Goal: Task Accomplishment & Management: Manage account settings

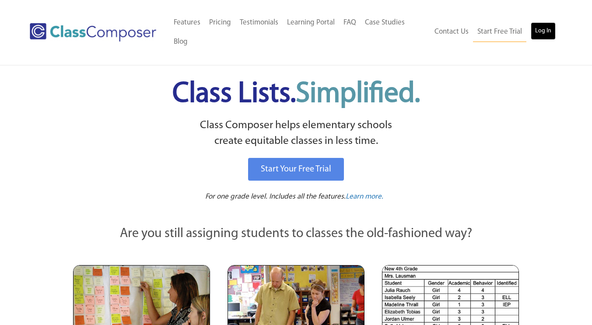
click at [546, 29] on link "Log In" at bounding box center [543, 31] width 25 height 18
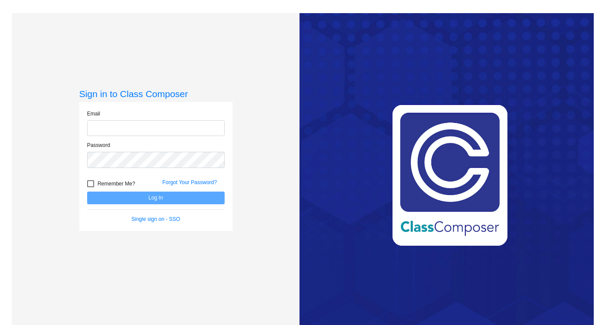
click at [164, 133] on input "email" at bounding box center [155, 128] width 137 height 16
type input "lmcpherson@cherrycreekschools.org"
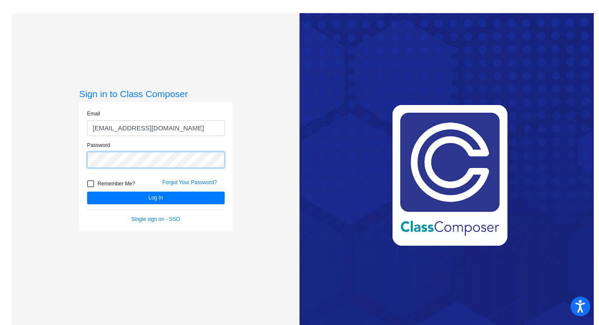
click at [87, 192] on button "Log In" at bounding box center [155, 198] width 137 height 13
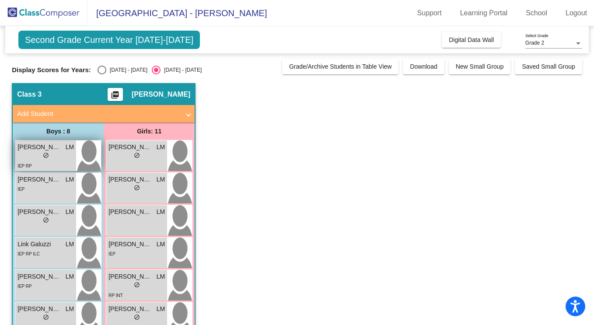
click at [70, 163] on div "IEP RP" at bounding box center [46, 165] width 56 height 9
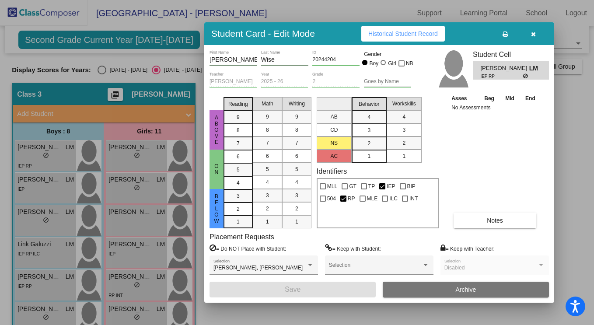
click at [533, 34] on icon "button" at bounding box center [533, 34] width 5 height 6
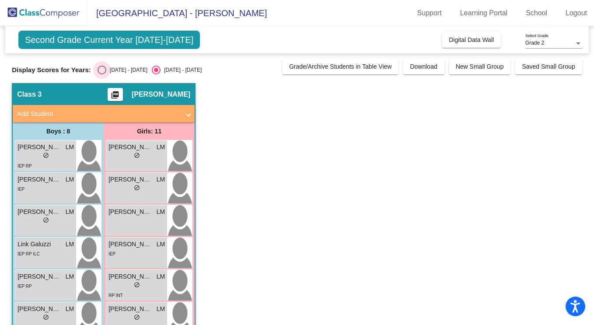
click at [100, 70] on div "Select an option" at bounding box center [102, 70] width 9 height 9
click at [102, 74] on input "[DATE] - [DATE]" at bounding box center [102, 74] width 0 height 0
radio input "true"
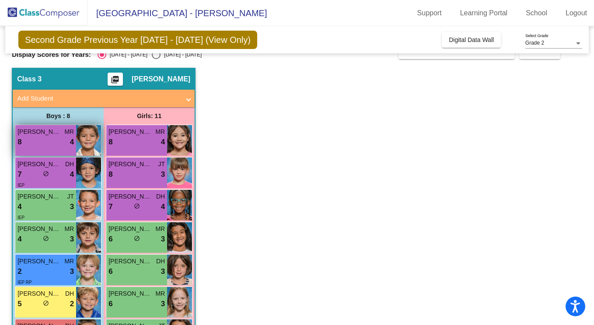
scroll to position [12, 0]
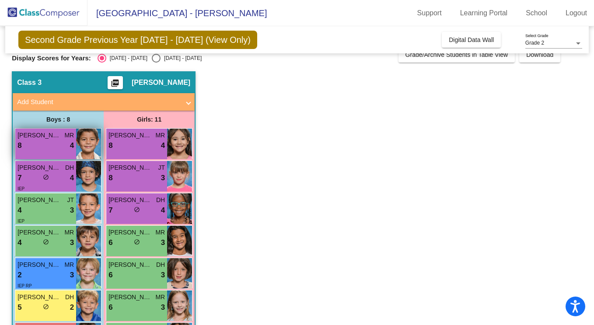
click at [57, 140] on div "8 lock do_not_disturb_alt 4" at bounding box center [46, 145] width 56 height 11
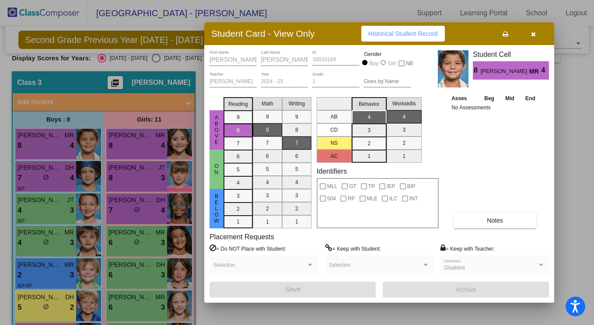
click at [504, 28] on button at bounding box center [505, 34] width 28 height 16
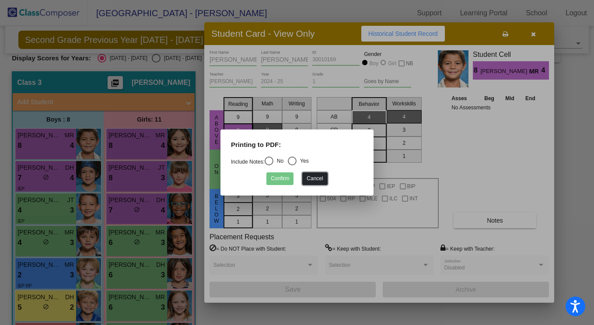
click at [309, 178] on button "Cancel" at bounding box center [314, 178] width 25 height 13
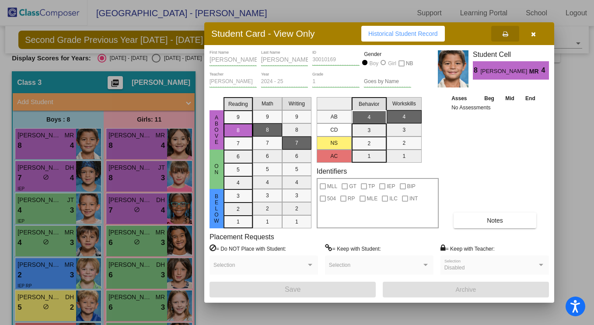
click at [474, 223] on button "Notes" at bounding box center [495, 221] width 83 height 16
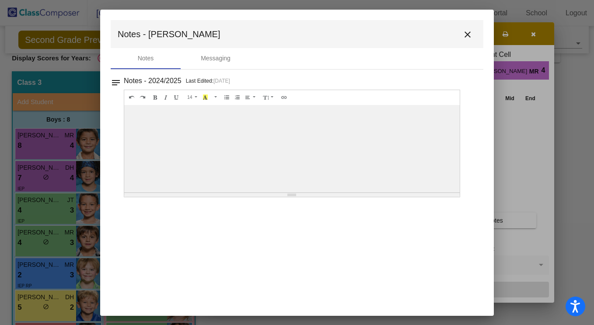
click at [463, 34] on mat-icon "close" at bounding box center [467, 34] width 11 height 11
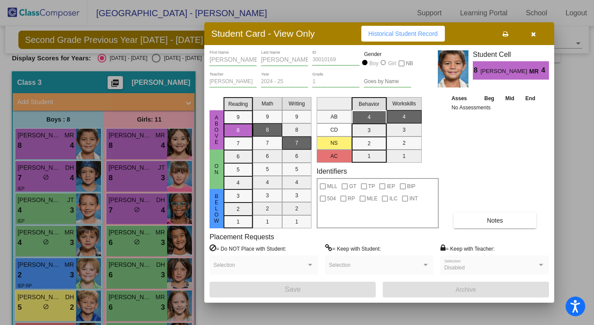
click at [506, 35] on icon at bounding box center [506, 34] width 6 height 6
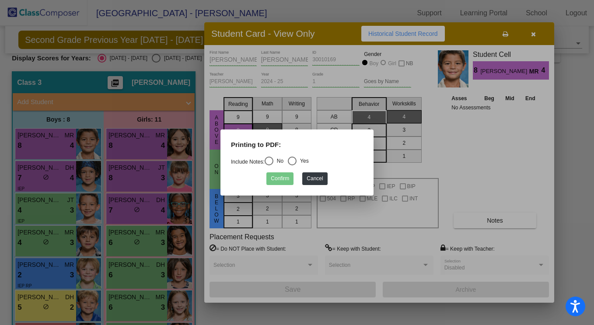
click at [270, 160] on div "Select an option" at bounding box center [269, 161] width 9 height 9
click at [269, 165] on input "No" at bounding box center [269, 165] width 0 height 0
radio input "true"
click at [275, 179] on button "Confirm" at bounding box center [279, 178] width 27 height 13
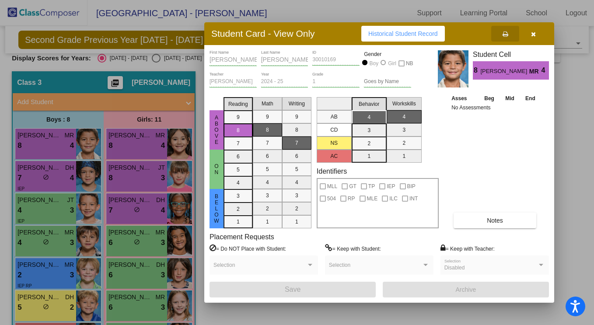
click at [536, 34] on button "button" at bounding box center [533, 34] width 28 height 16
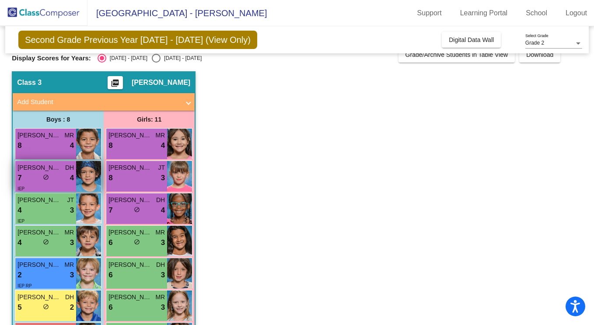
click at [54, 169] on span "Robert Brown" at bounding box center [40, 167] width 44 height 9
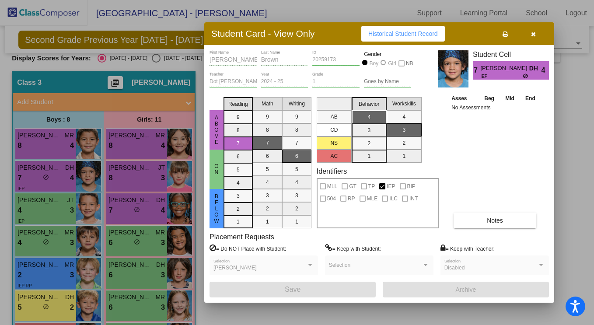
click at [479, 223] on button "Notes" at bounding box center [495, 221] width 83 height 16
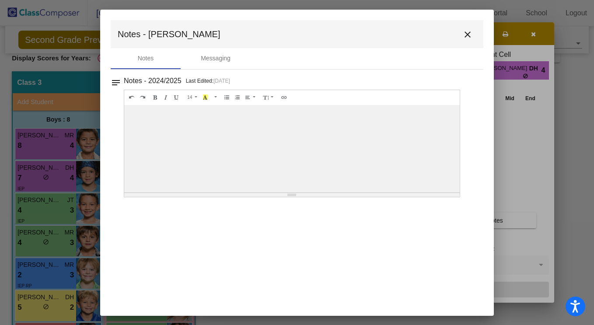
click at [466, 35] on mat-icon "close" at bounding box center [467, 34] width 11 height 11
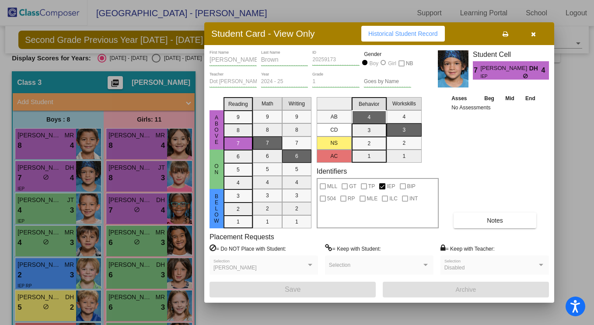
click at [508, 32] on icon at bounding box center [506, 34] width 6 height 6
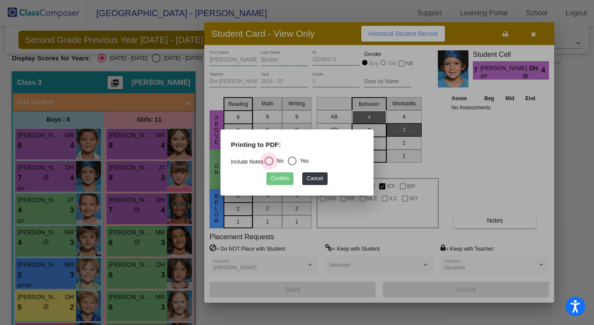
click at [273, 160] on div "Select an option" at bounding box center [269, 161] width 9 height 9
click at [269, 165] on input "No" at bounding box center [269, 165] width 0 height 0
radio input "true"
click at [284, 181] on button "Confirm" at bounding box center [279, 178] width 27 height 13
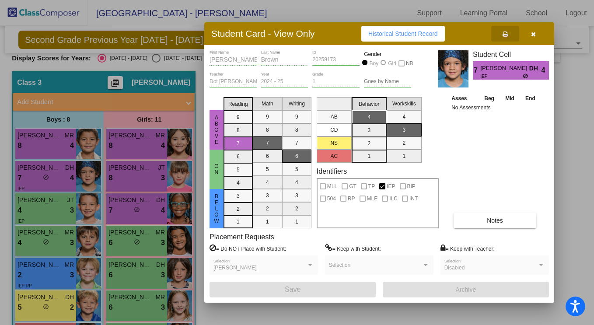
click at [531, 33] on icon "button" at bounding box center [533, 34] width 5 height 6
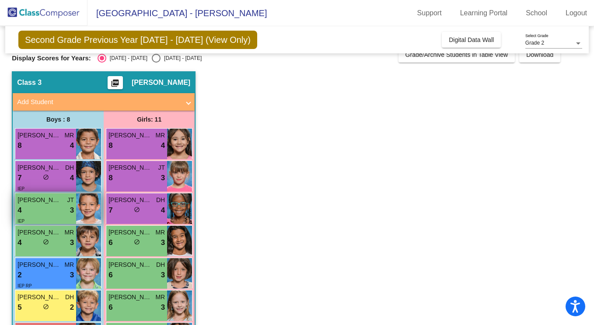
click at [75, 202] on div "Dominic Osowski JT 4 lock do_not_disturb_alt 3 IEP" at bounding box center [45, 208] width 61 height 31
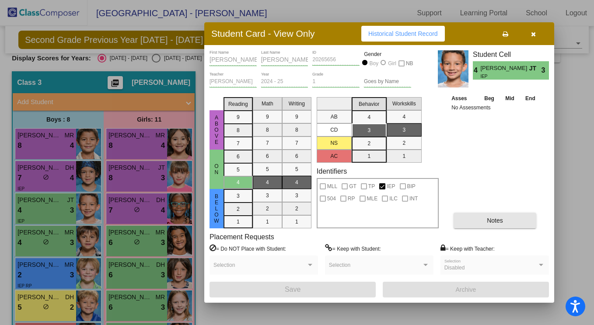
click at [482, 221] on button "Notes" at bounding box center [495, 221] width 83 height 16
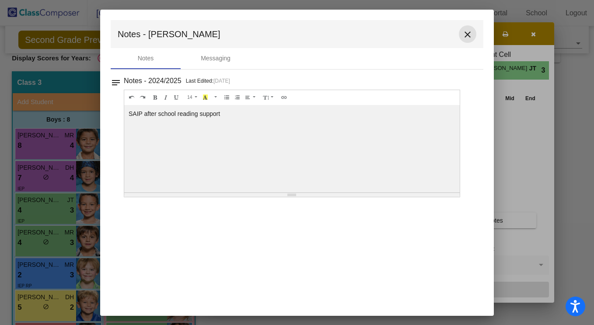
click at [467, 34] on mat-icon "close" at bounding box center [467, 34] width 11 height 11
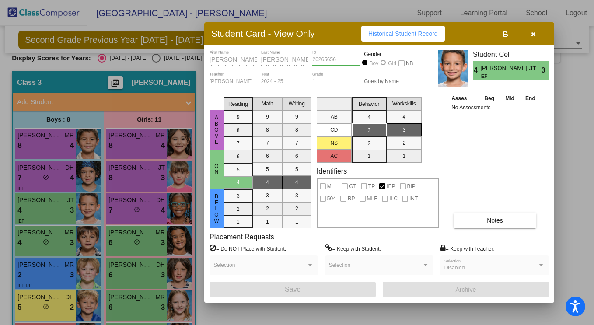
click at [503, 32] on icon at bounding box center [506, 34] width 6 height 6
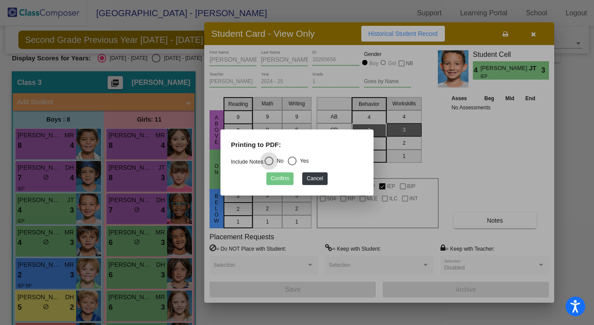
click at [293, 164] on div "Select an option" at bounding box center [292, 161] width 9 height 9
click at [292, 165] on input "Yes" at bounding box center [292, 165] width 0 height 0
radio input "true"
click at [292, 177] on button "Confirm" at bounding box center [279, 178] width 27 height 13
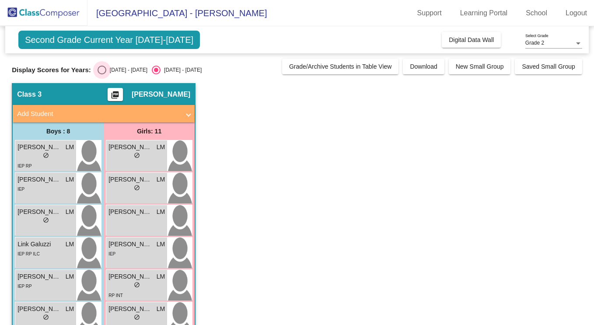
click at [102, 70] on div "Select an option" at bounding box center [102, 70] width 9 height 9
click at [102, 74] on input "[DATE] - [DATE]" at bounding box center [102, 74] width 0 height 0
radio input "true"
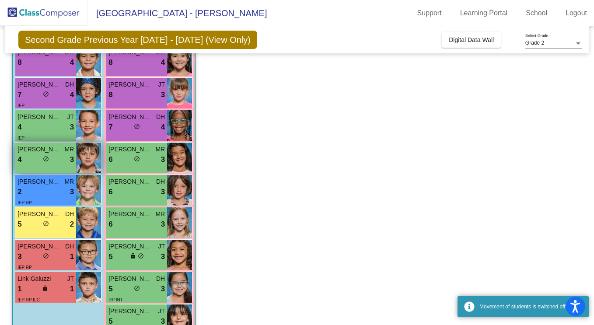
scroll to position [104, 0]
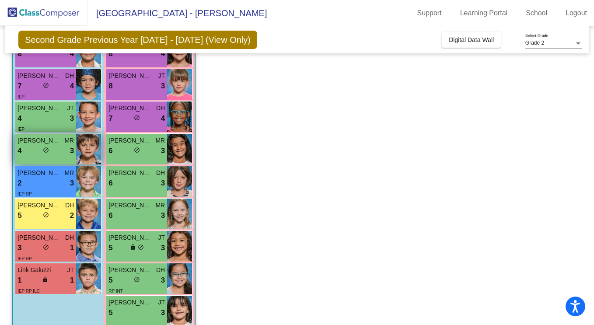
click at [45, 149] on span "do_not_disturb_alt" at bounding box center [46, 150] width 6 height 6
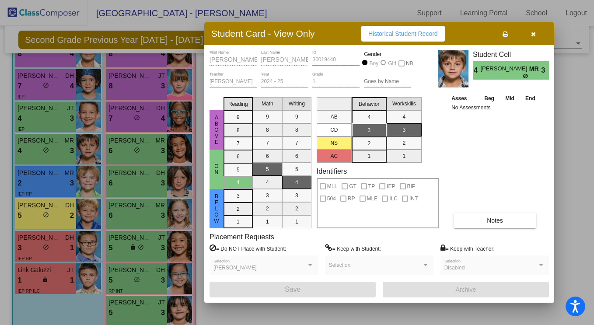
click at [507, 217] on button "Notes" at bounding box center [495, 221] width 83 height 16
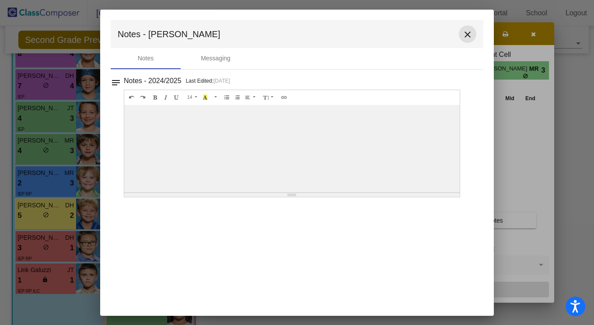
click at [466, 33] on mat-icon "close" at bounding box center [467, 34] width 11 height 11
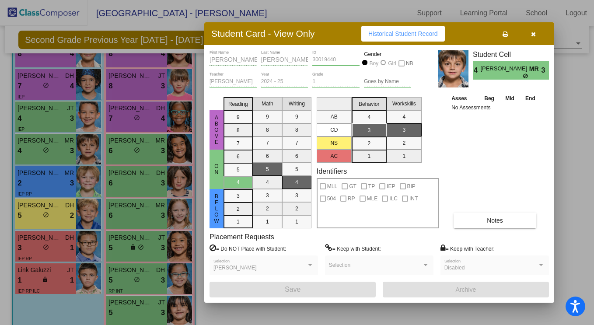
click at [505, 34] on icon at bounding box center [506, 34] width 6 height 6
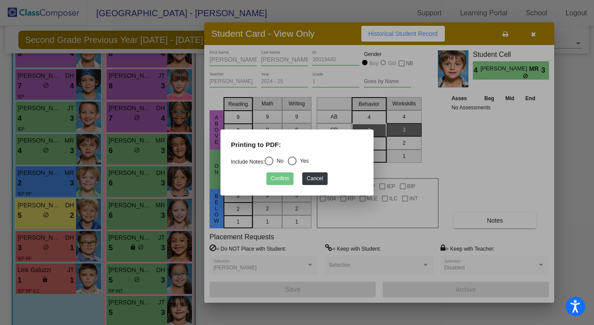
click at [270, 159] on div "Select an option" at bounding box center [269, 161] width 9 height 9
click at [269, 165] on input "No" at bounding box center [269, 165] width 0 height 0
radio input "true"
click at [279, 175] on button "Confirm" at bounding box center [279, 178] width 27 height 13
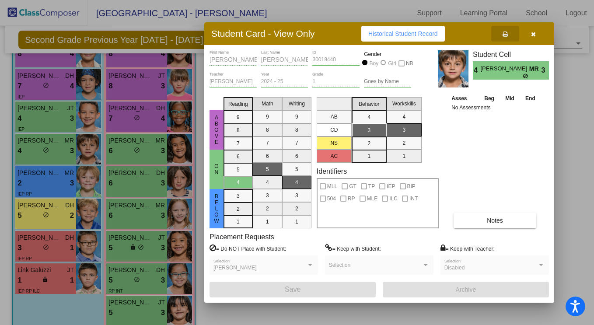
click at [60, 184] on div at bounding box center [297, 162] width 594 height 325
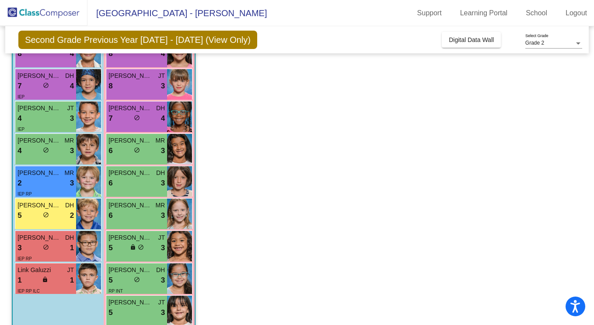
click at [60, 184] on div "2 lock do_not_disturb_alt 3" at bounding box center [46, 183] width 56 height 11
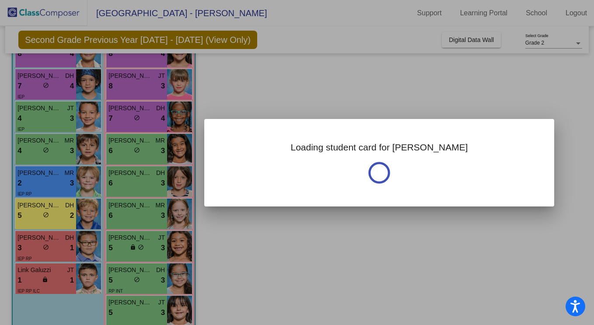
click at [60, 184] on div at bounding box center [297, 162] width 594 height 325
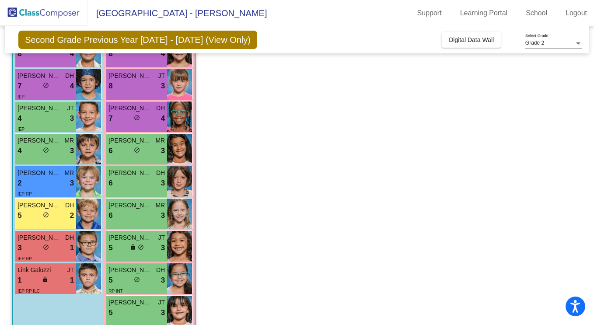
click at [60, 184] on div "2 lock do_not_disturb_alt 3" at bounding box center [46, 183] width 56 height 11
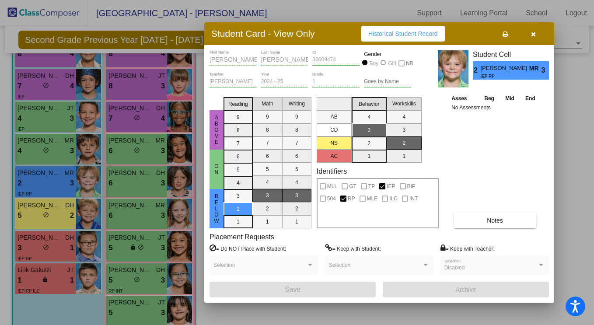
click at [506, 33] on icon at bounding box center [506, 34] width 6 height 6
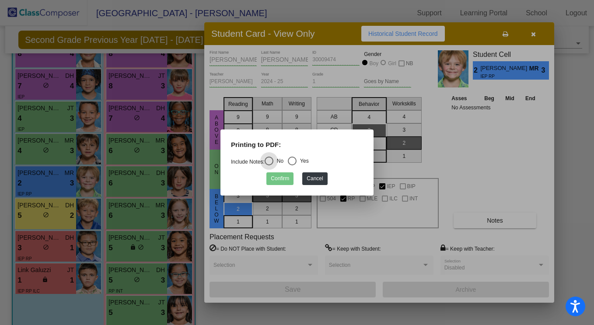
click at [297, 161] on div "Select an option" at bounding box center [292, 161] width 9 height 9
click at [292, 165] on input "Yes" at bounding box center [292, 165] width 0 height 0
radio input "true"
click at [284, 175] on button "Confirm" at bounding box center [279, 178] width 27 height 13
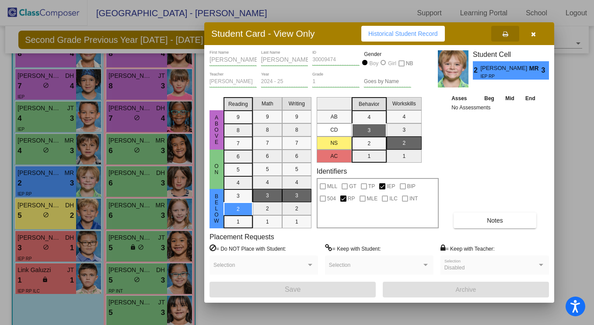
click at [56, 204] on div at bounding box center [297, 162] width 594 height 325
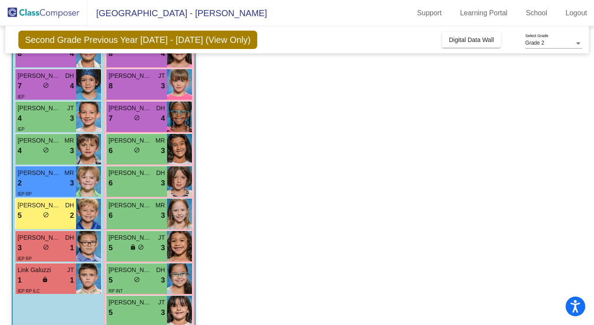
click at [56, 204] on span "Evander Vasilas" at bounding box center [40, 205] width 44 height 9
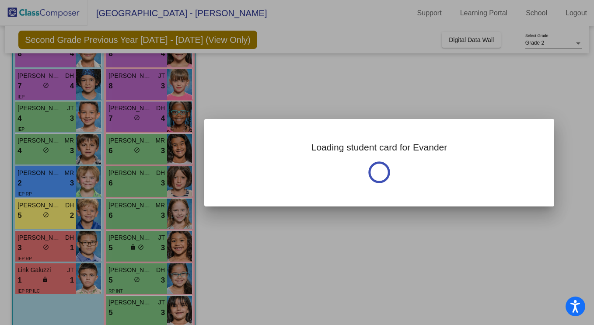
click at [56, 204] on div at bounding box center [297, 162] width 594 height 325
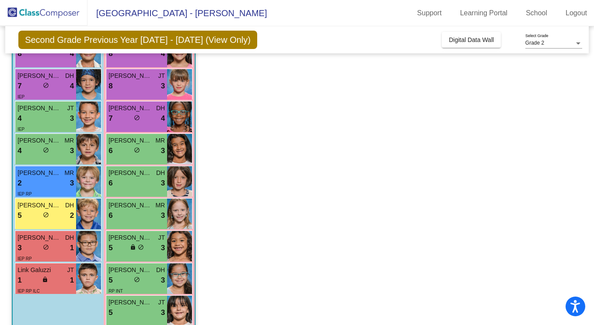
click at [56, 204] on span "Evander Vasilas" at bounding box center [40, 205] width 44 height 9
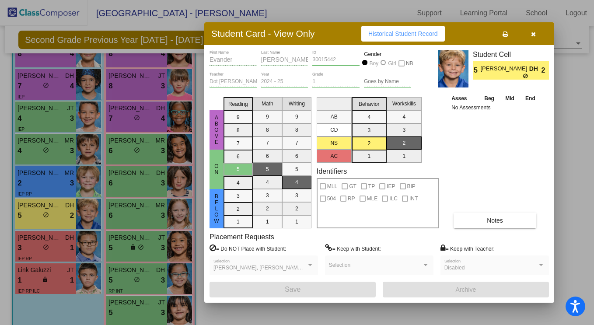
click at [506, 35] on icon at bounding box center [506, 34] width 6 height 6
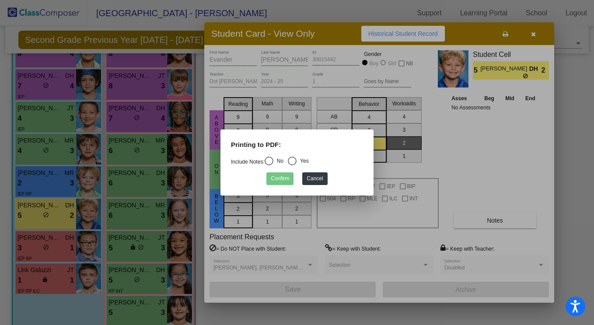
click at [273, 162] on div "Select an option" at bounding box center [269, 161] width 9 height 9
click at [269, 165] on input "No" at bounding box center [269, 165] width 0 height 0
radio input "true"
click at [277, 175] on button "Confirm" at bounding box center [279, 178] width 27 height 13
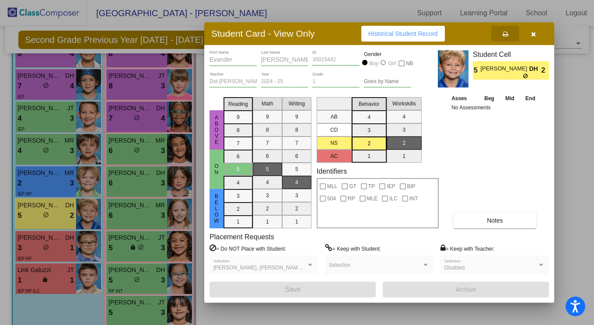
click at [486, 214] on button "Notes" at bounding box center [495, 221] width 83 height 16
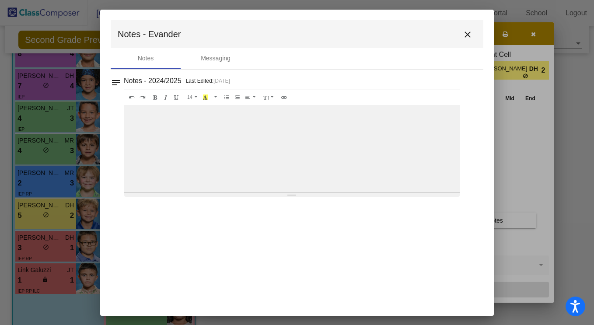
click at [469, 30] on mat-icon "close" at bounding box center [467, 34] width 11 height 11
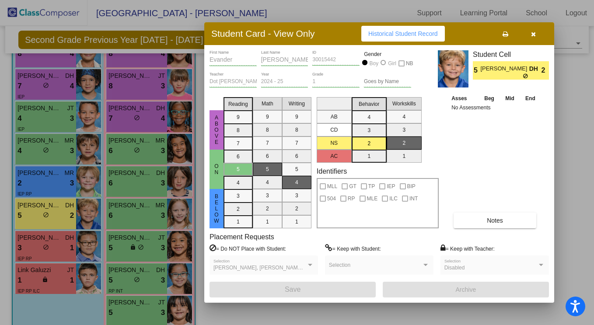
click at [537, 32] on button "button" at bounding box center [533, 34] width 28 height 16
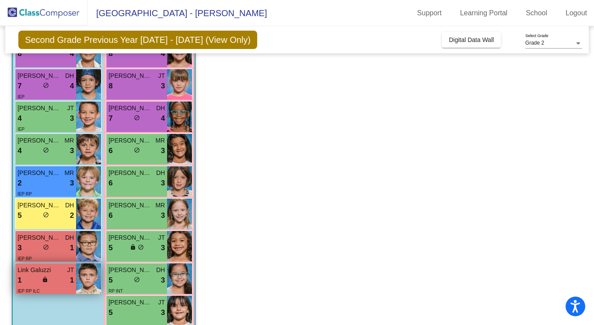
click at [60, 264] on div "Link Galuzzi JT 1 lock do_not_disturb_alt 1 IEP RP ILC" at bounding box center [45, 278] width 61 height 31
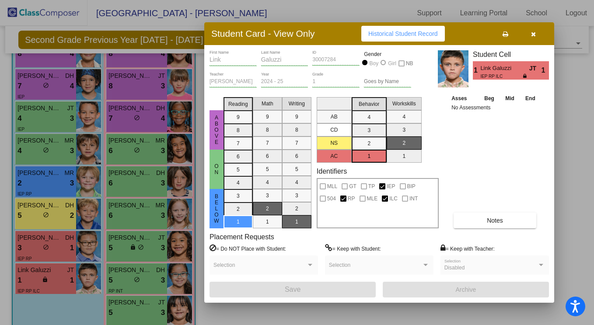
click at [468, 215] on button "Notes" at bounding box center [495, 221] width 83 height 16
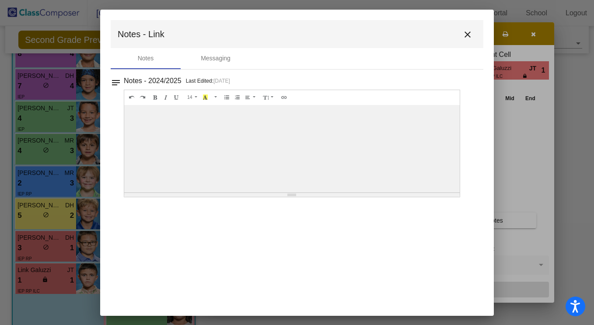
click at [466, 35] on mat-icon "close" at bounding box center [467, 34] width 11 height 11
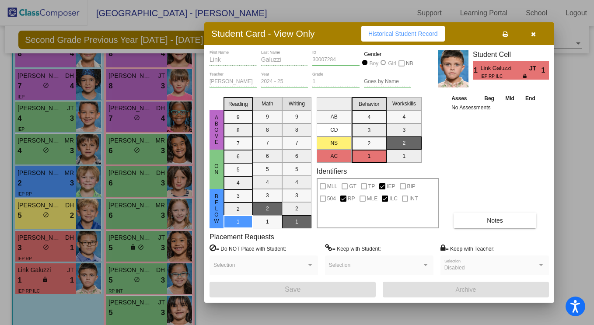
click at [504, 33] on icon at bounding box center [506, 34] width 6 height 6
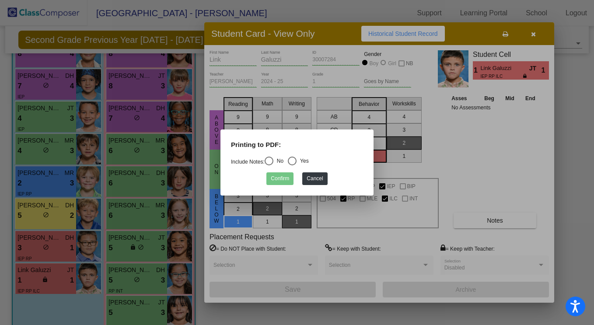
click at [271, 162] on div "Select an option" at bounding box center [269, 161] width 9 height 9
click at [269, 165] on input "No" at bounding box center [269, 165] width 0 height 0
radio input "true"
click at [275, 172] on button "Confirm" at bounding box center [279, 178] width 27 height 13
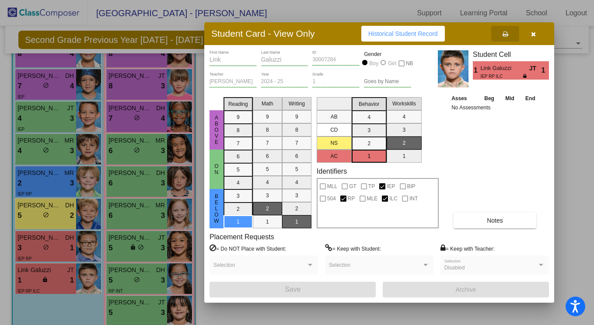
click at [63, 234] on div at bounding box center [297, 162] width 594 height 325
click at [63, 234] on div "Adam Wise DH" at bounding box center [46, 237] width 56 height 9
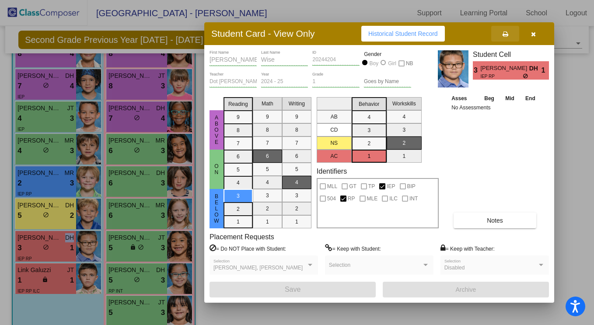
click at [501, 32] on button at bounding box center [505, 34] width 28 height 16
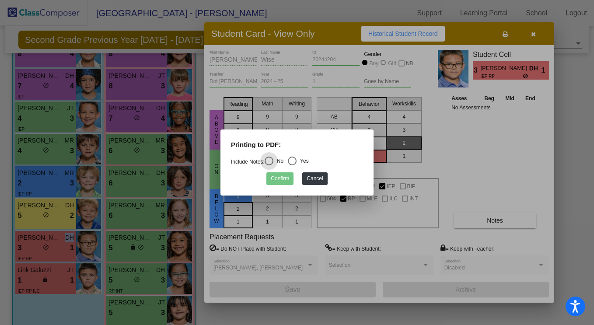
click at [297, 160] on div "Select an option" at bounding box center [292, 161] width 9 height 9
click at [292, 165] on input "Yes" at bounding box center [292, 165] width 0 height 0
radio input "true"
click at [286, 180] on button "Confirm" at bounding box center [279, 178] width 27 height 13
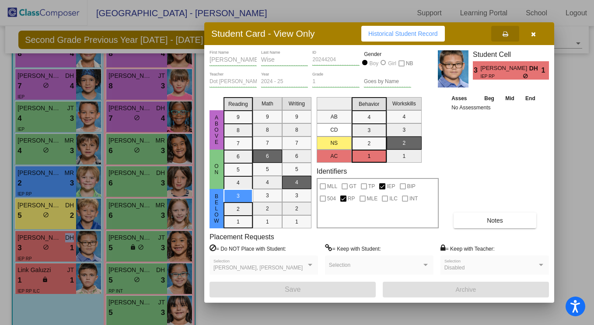
scroll to position [0, 0]
click at [532, 35] on icon "button" at bounding box center [533, 34] width 5 height 6
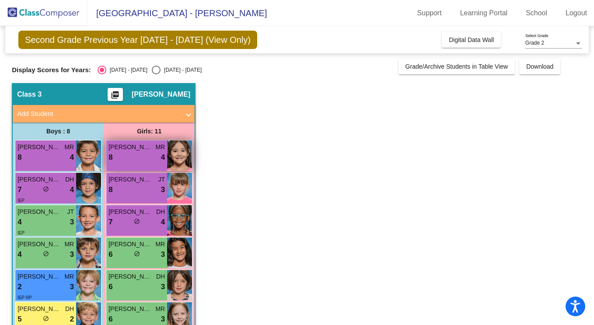
click at [143, 148] on span "Sakura Waller" at bounding box center [131, 147] width 44 height 9
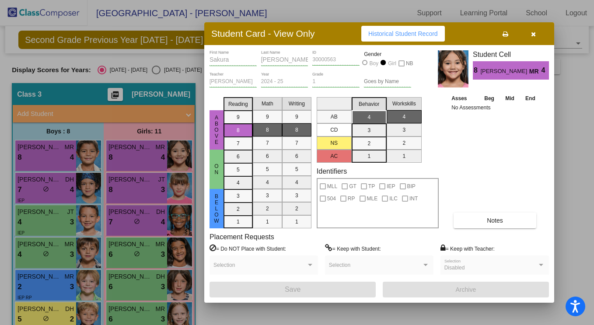
click at [504, 30] on button at bounding box center [505, 34] width 28 height 16
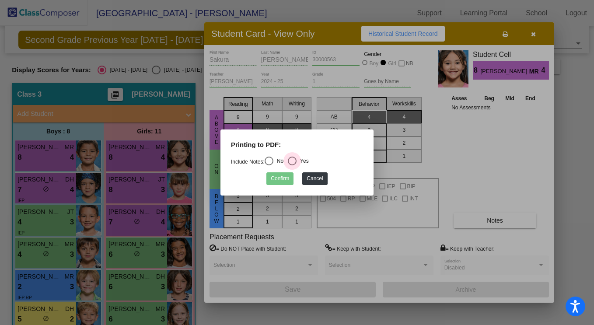
click at [294, 158] on div "Select an option" at bounding box center [292, 161] width 9 height 9
click at [292, 165] on input "Yes" at bounding box center [292, 165] width 0 height 0
radio input "true"
click at [284, 177] on button "Confirm" at bounding box center [279, 178] width 27 height 13
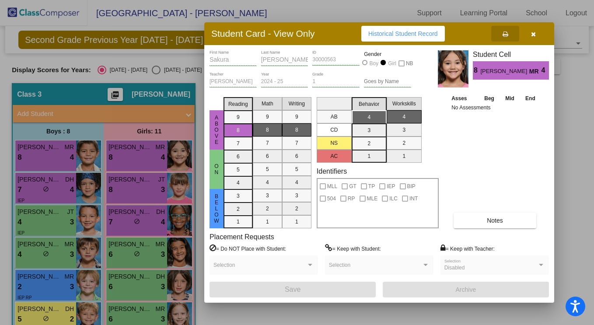
click at [538, 34] on button "button" at bounding box center [533, 34] width 28 height 16
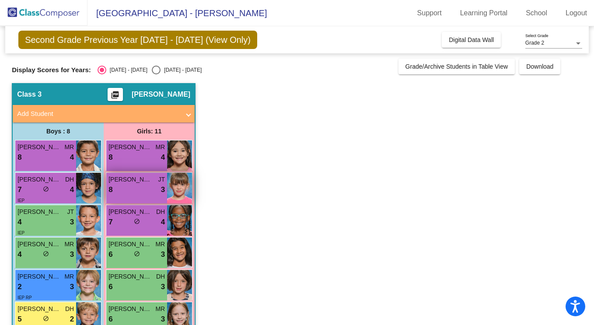
click at [151, 187] on div "8 lock do_not_disturb_alt 3" at bounding box center [137, 189] width 56 height 11
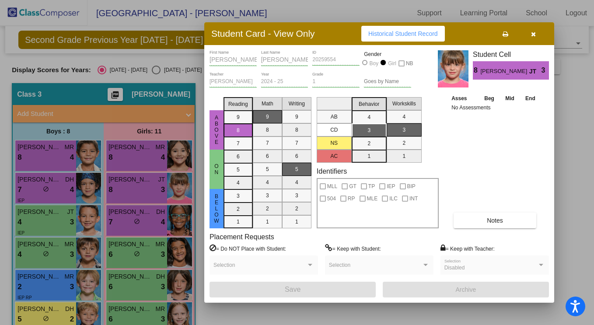
click at [505, 34] on icon at bounding box center [506, 34] width 6 height 6
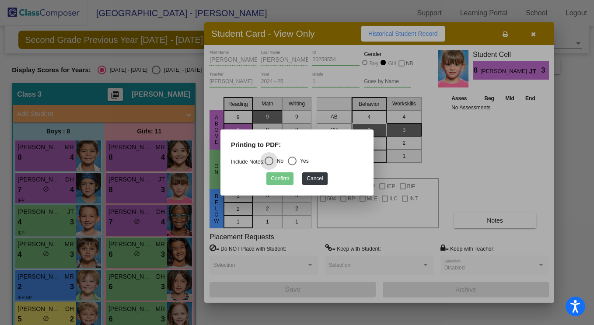
click at [293, 160] on div "Select an option" at bounding box center [292, 161] width 9 height 9
click at [292, 165] on input "Yes" at bounding box center [292, 165] width 0 height 0
radio input "true"
click at [286, 180] on button "Confirm" at bounding box center [279, 178] width 27 height 13
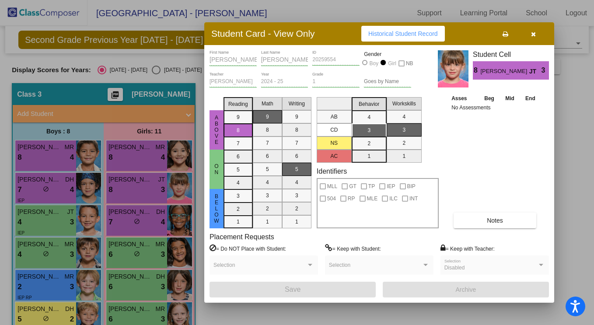
click at [163, 225] on div at bounding box center [297, 162] width 594 height 325
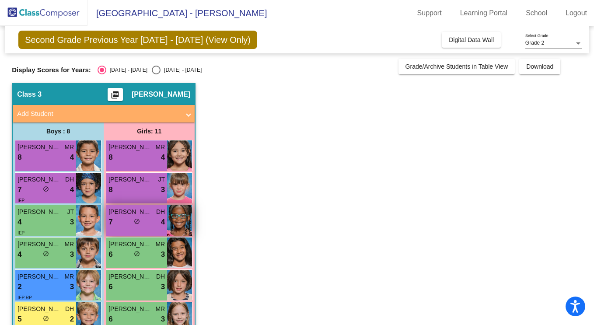
click at [155, 223] on div "7 lock do_not_disturb_alt 4" at bounding box center [137, 222] width 56 height 11
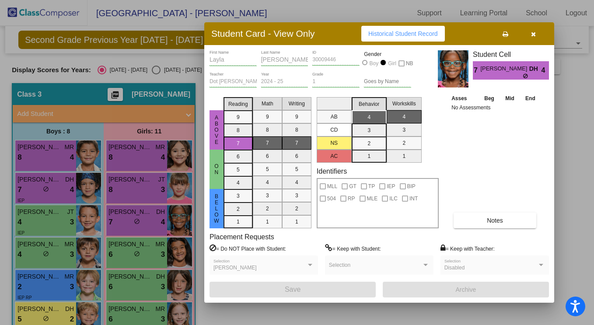
click at [504, 36] on icon at bounding box center [506, 34] width 6 height 6
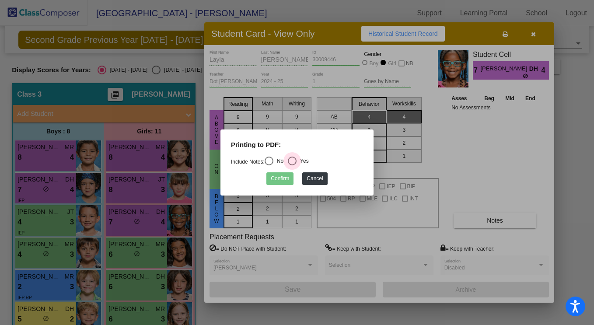
click at [294, 161] on div "Select an option" at bounding box center [292, 161] width 9 height 9
click at [292, 165] on input "Yes" at bounding box center [292, 165] width 0 height 0
radio input "true"
click at [285, 177] on button "Confirm" at bounding box center [279, 178] width 27 height 13
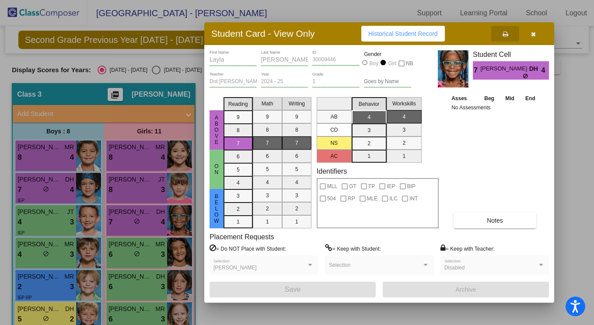
click at [538, 32] on button "button" at bounding box center [533, 34] width 28 height 16
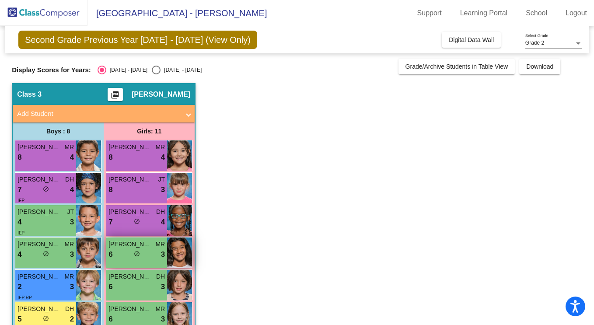
click at [179, 244] on img at bounding box center [179, 253] width 25 height 31
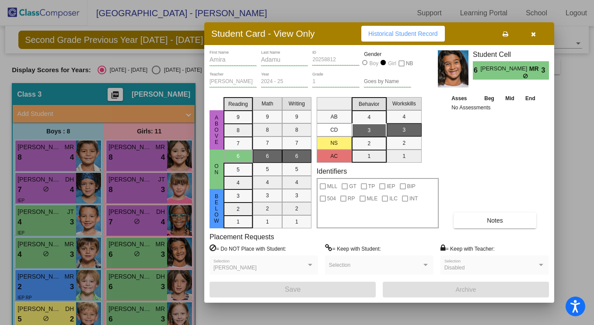
click at [511, 31] on button at bounding box center [505, 34] width 28 height 16
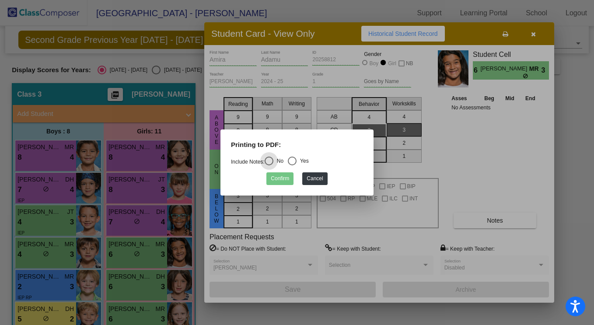
click at [297, 162] on div "Select an option" at bounding box center [292, 161] width 9 height 9
click at [292, 165] on input "Yes" at bounding box center [292, 165] width 0 height 0
radio input "true"
click at [272, 181] on button "Confirm" at bounding box center [279, 178] width 27 height 13
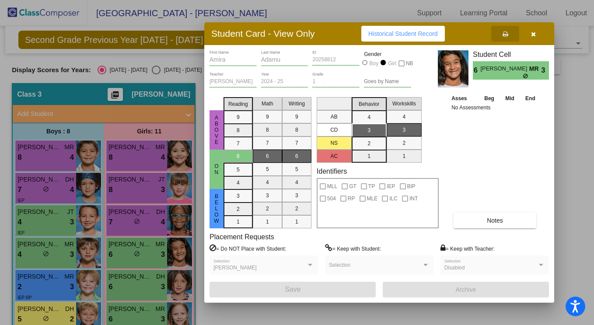
click at [537, 39] on button "button" at bounding box center [533, 34] width 28 height 16
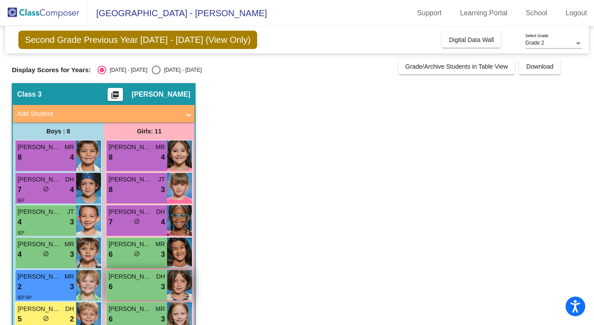
click at [163, 287] on span "3" at bounding box center [163, 286] width 4 height 11
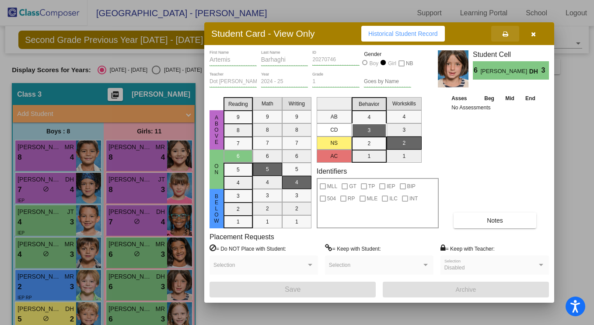
click at [506, 34] on icon at bounding box center [506, 34] width 6 height 6
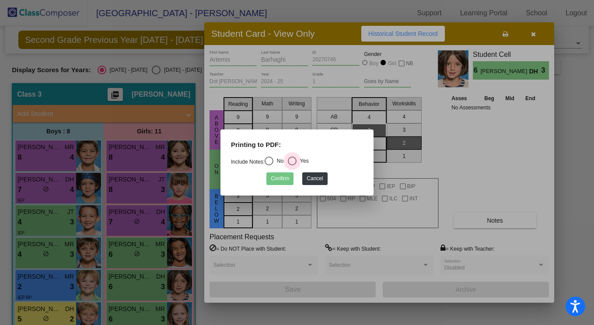
click at [297, 161] on div "Select an option" at bounding box center [292, 161] width 9 height 9
click at [292, 165] on input "Yes" at bounding box center [292, 165] width 0 height 0
radio input "true"
click at [287, 178] on button "Confirm" at bounding box center [279, 178] width 27 height 13
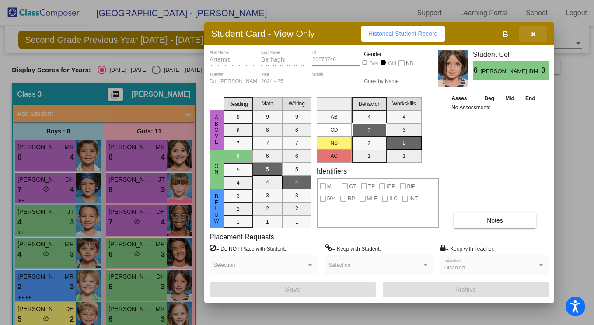
click at [537, 35] on button "button" at bounding box center [533, 34] width 28 height 16
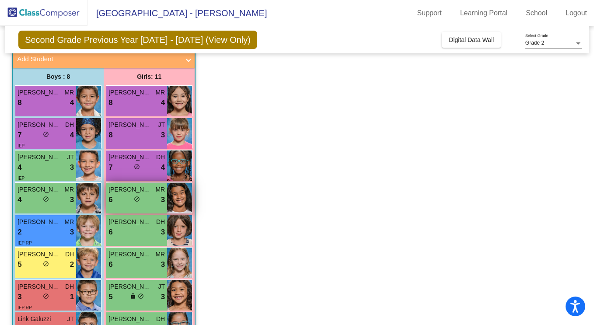
scroll to position [69, 0]
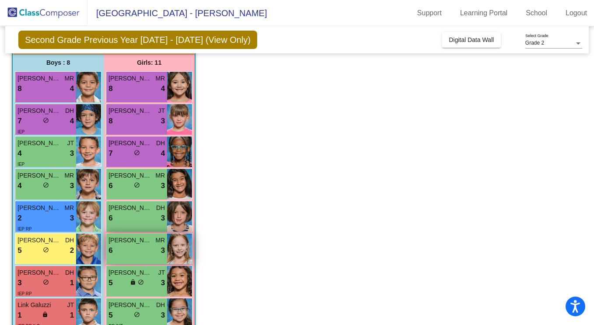
click at [157, 250] on div "6 lock do_not_disturb_alt 3" at bounding box center [137, 250] width 56 height 11
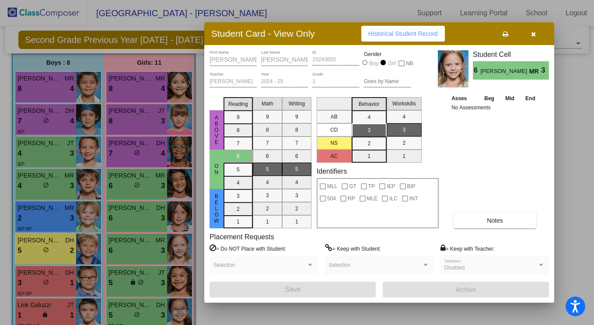
click at [508, 35] on button at bounding box center [505, 34] width 28 height 16
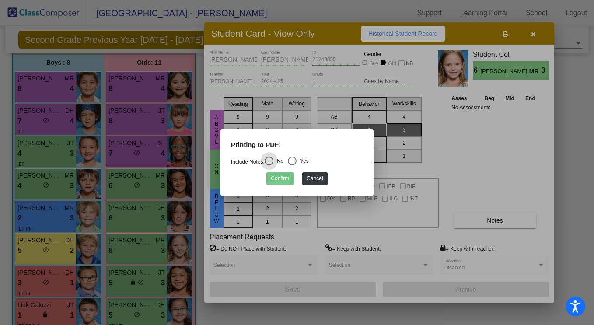
click at [294, 162] on div "Select an option" at bounding box center [292, 161] width 9 height 9
click at [292, 165] on input "Yes" at bounding box center [292, 165] width 0 height 0
radio input "true"
click at [292, 178] on button "Confirm" at bounding box center [279, 178] width 27 height 13
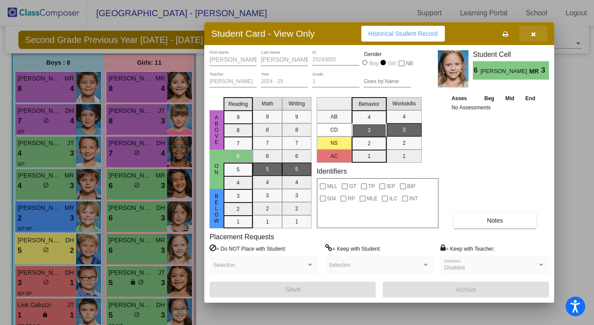
click at [539, 36] on button "button" at bounding box center [533, 34] width 28 height 16
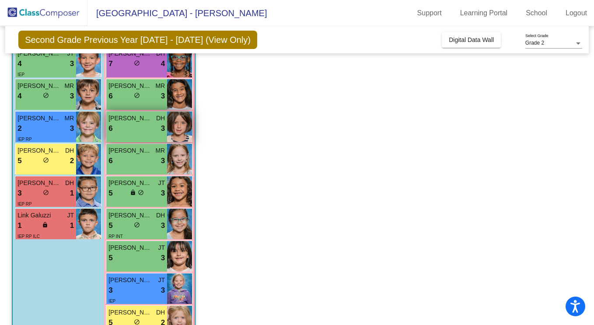
scroll to position [173, 0]
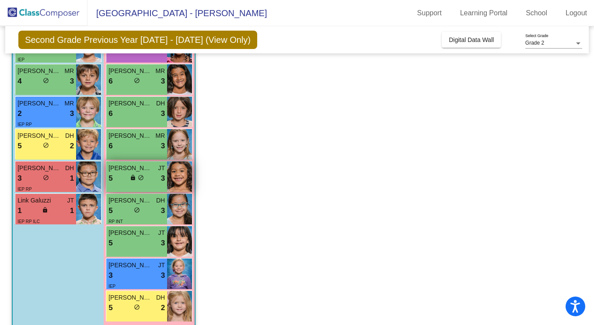
click at [172, 177] on img at bounding box center [179, 176] width 25 height 31
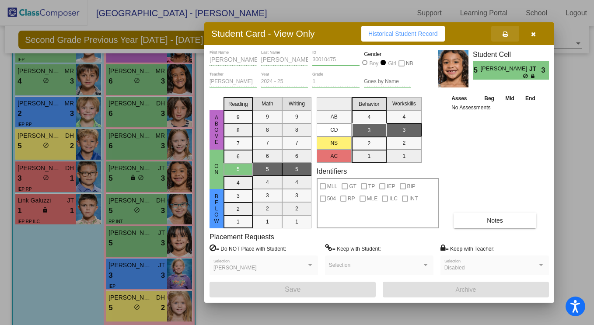
click at [502, 30] on button at bounding box center [505, 34] width 28 height 16
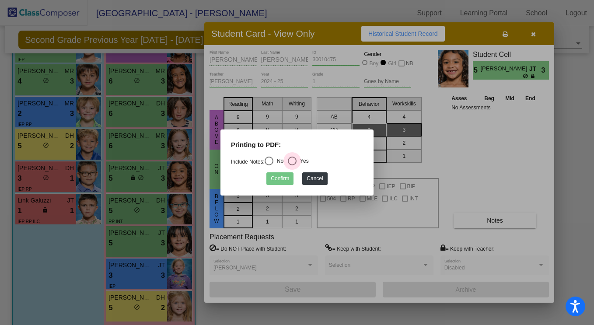
click at [293, 158] on div "Select an option" at bounding box center [292, 161] width 9 height 9
click at [292, 165] on input "Yes" at bounding box center [292, 165] width 0 height 0
radio input "true"
click at [286, 179] on button "Confirm" at bounding box center [279, 178] width 27 height 13
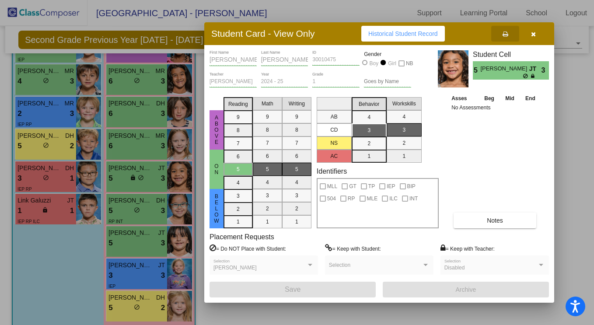
click at [533, 35] on icon "button" at bounding box center [533, 34] width 5 height 6
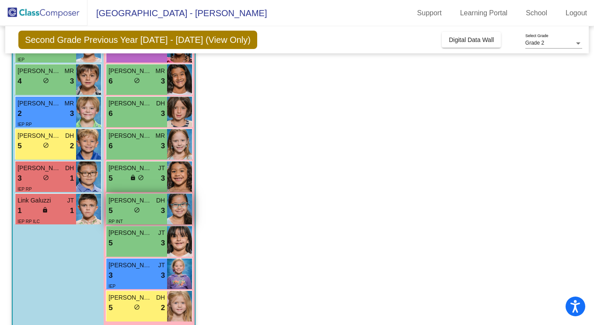
click at [180, 204] on img at bounding box center [179, 209] width 25 height 31
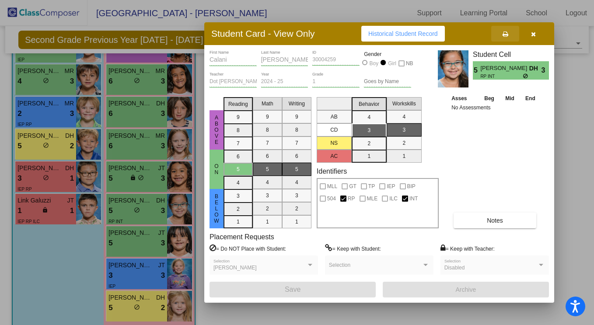
click at [502, 35] on button at bounding box center [505, 34] width 28 height 16
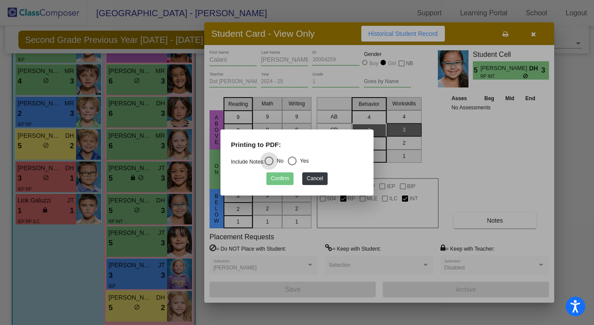
click at [303, 163] on div "Yes" at bounding box center [303, 161] width 12 height 8
click at [292, 165] on input "Yes" at bounding box center [292, 165] width 0 height 0
radio input "true"
click at [271, 182] on button "Confirm" at bounding box center [279, 178] width 27 height 13
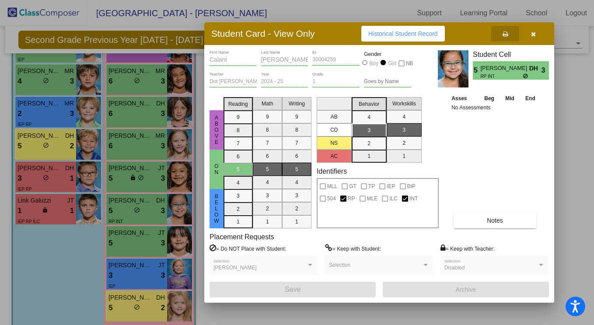
click at [537, 36] on button "button" at bounding box center [533, 34] width 28 height 16
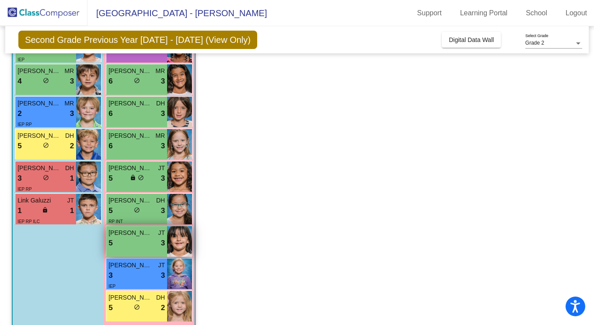
scroll to position [185, 0]
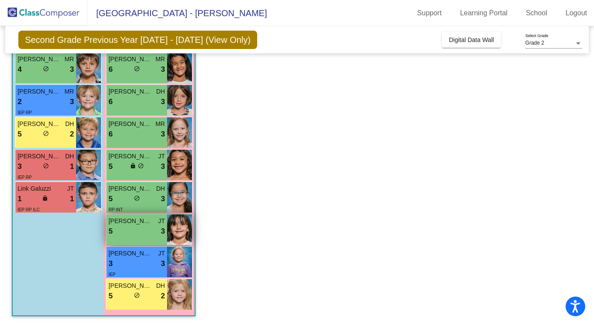
click at [148, 230] on div "5 lock do_not_disturb_alt 3" at bounding box center [137, 231] width 56 height 11
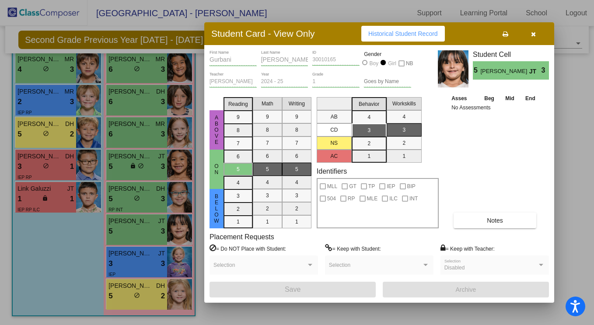
click at [504, 35] on icon at bounding box center [506, 34] width 6 height 6
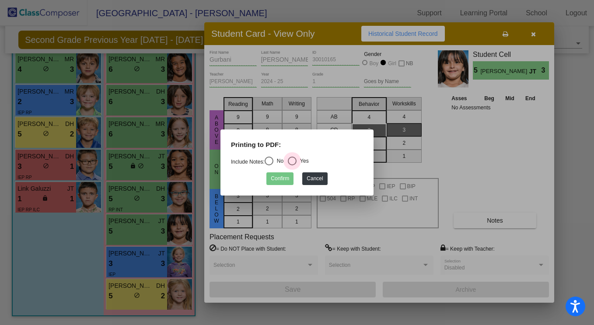
click at [300, 158] on div "Yes" at bounding box center [303, 161] width 12 height 8
click at [292, 165] on input "Yes" at bounding box center [292, 165] width 0 height 0
radio input "true"
click at [292, 181] on button "Confirm" at bounding box center [279, 178] width 27 height 13
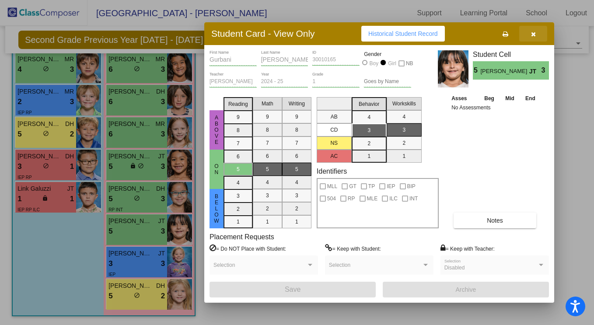
click at [532, 33] on icon "button" at bounding box center [533, 34] width 5 height 6
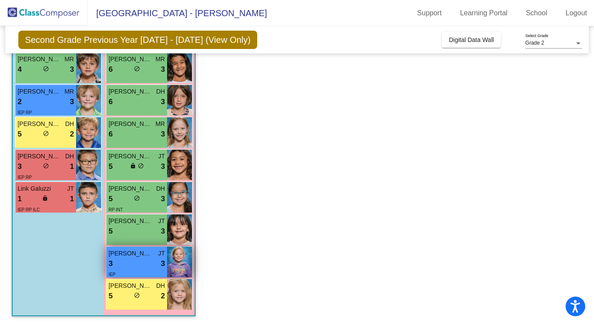
click at [143, 268] on div "3 lock do_not_disturb_alt 3" at bounding box center [137, 263] width 56 height 11
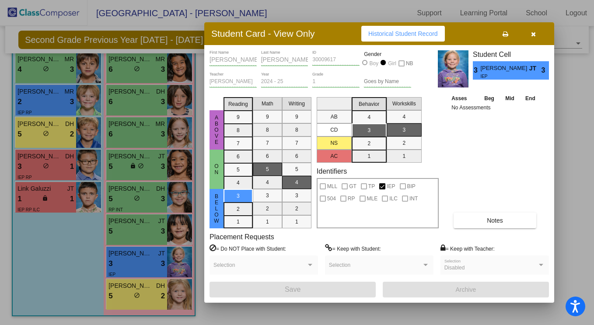
click at [505, 34] on icon at bounding box center [506, 34] width 6 height 6
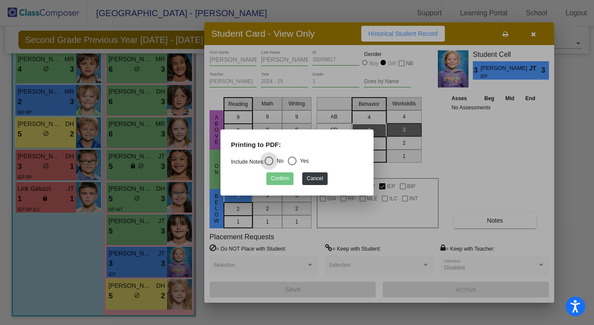
click at [294, 161] on div "Select an option" at bounding box center [292, 161] width 9 height 9
click at [292, 165] on input "Yes" at bounding box center [292, 165] width 0 height 0
radio input "true"
click at [271, 179] on button "Confirm" at bounding box center [279, 178] width 27 height 13
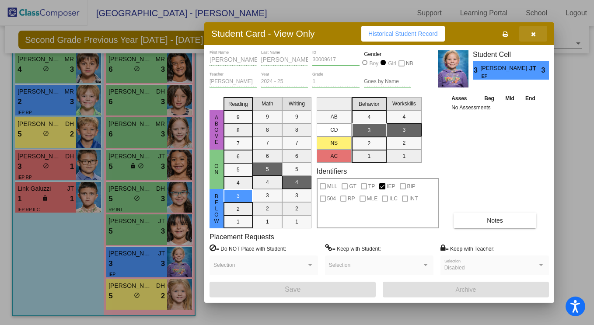
click at [541, 33] on button "button" at bounding box center [533, 34] width 28 height 16
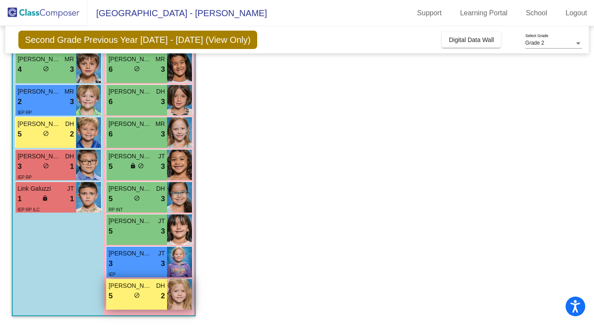
click at [174, 293] on img at bounding box center [179, 294] width 25 height 31
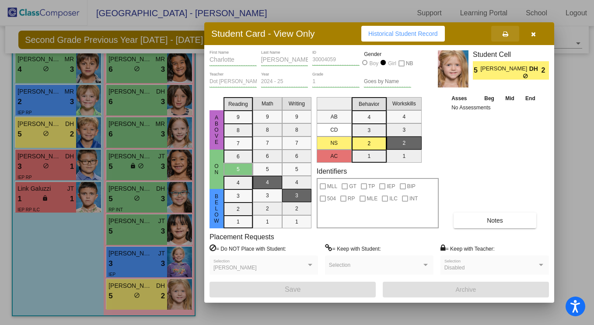
click at [505, 32] on icon at bounding box center [506, 34] width 6 height 6
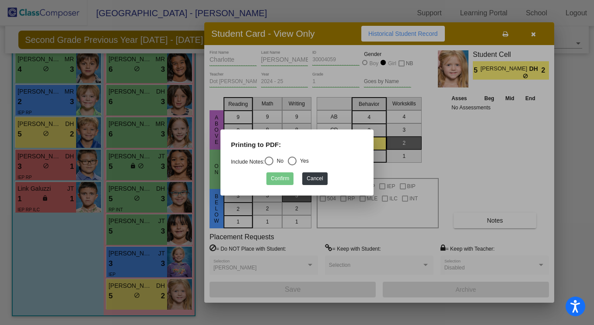
click at [295, 154] on div "Printing to PDF:" at bounding box center [296, 148] width 145 height 17
click at [295, 161] on div "Select an option" at bounding box center [292, 161] width 9 height 9
click at [292, 165] on input "Yes" at bounding box center [292, 165] width 0 height 0
radio input "true"
click at [280, 175] on button "Confirm" at bounding box center [279, 178] width 27 height 13
